Goal: Navigation & Orientation: Find specific page/section

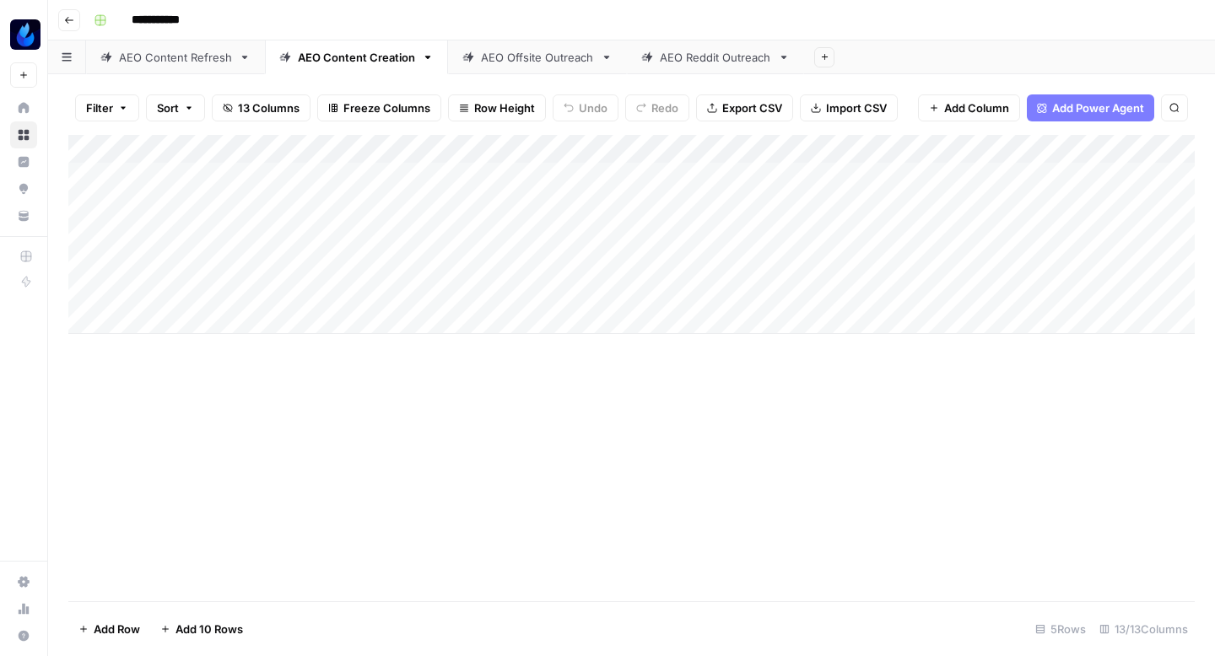
click at [181, 59] on div "AEO Content Refresh" at bounding box center [175, 57] width 113 height 17
click at [332, 54] on div "AEO Content Creation" at bounding box center [356, 57] width 117 height 17
